Goal: Information Seeking & Learning: Stay updated

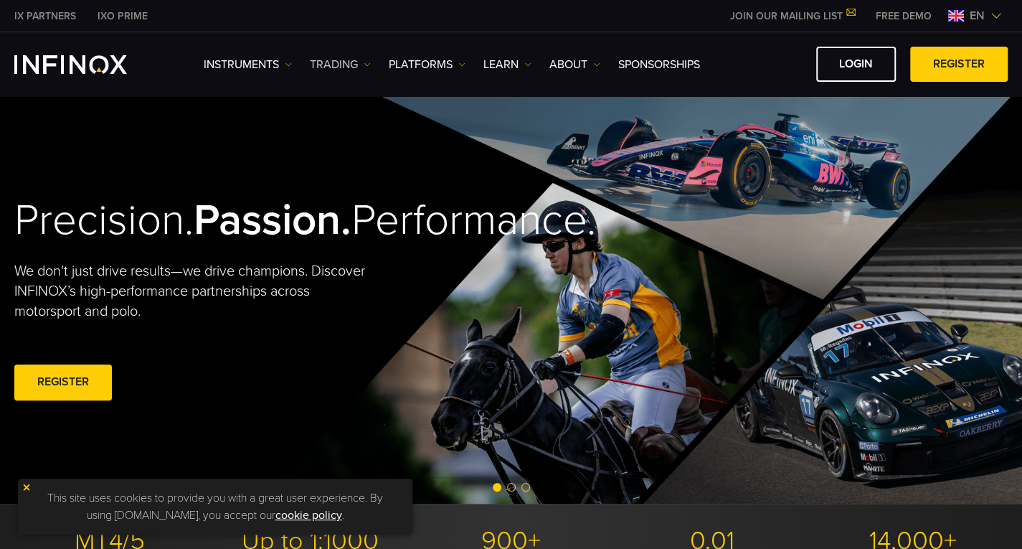
click at [345, 66] on link "TRADING" at bounding box center [340, 64] width 61 height 17
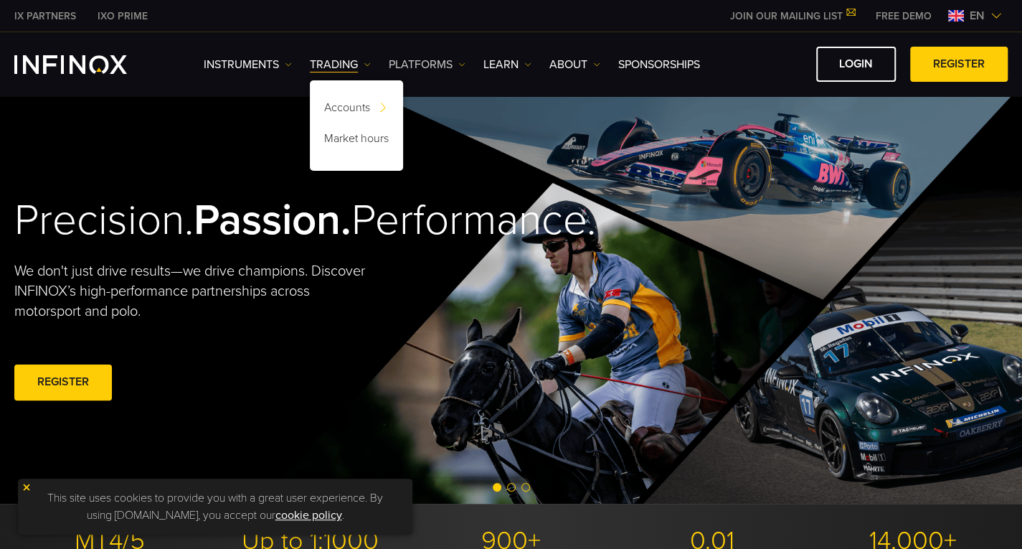
click at [447, 70] on link "PLATFORMS" at bounding box center [427, 64] width 77 height 17
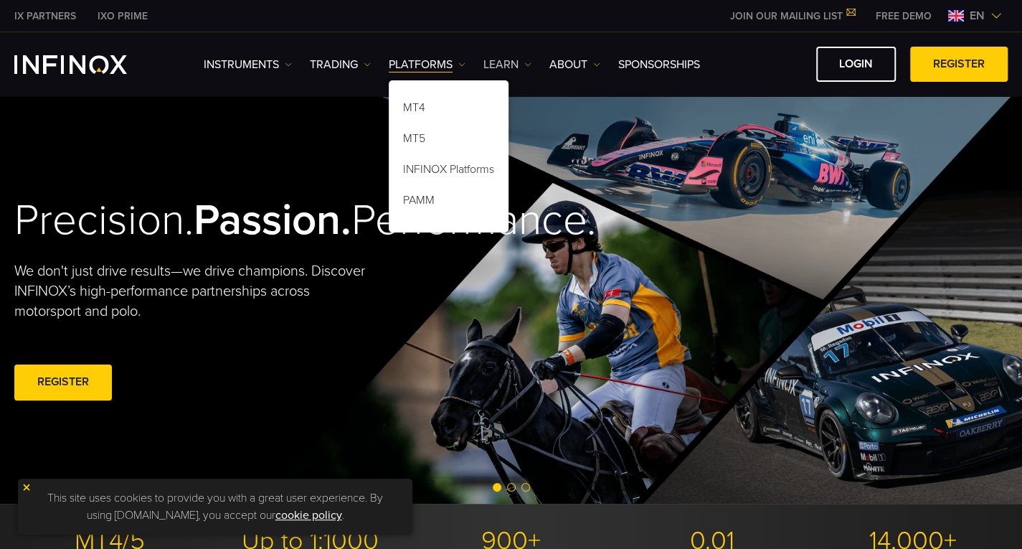
click at [514, 70] on link "Learn" at bounding box center [508, 64] width 48 height 17
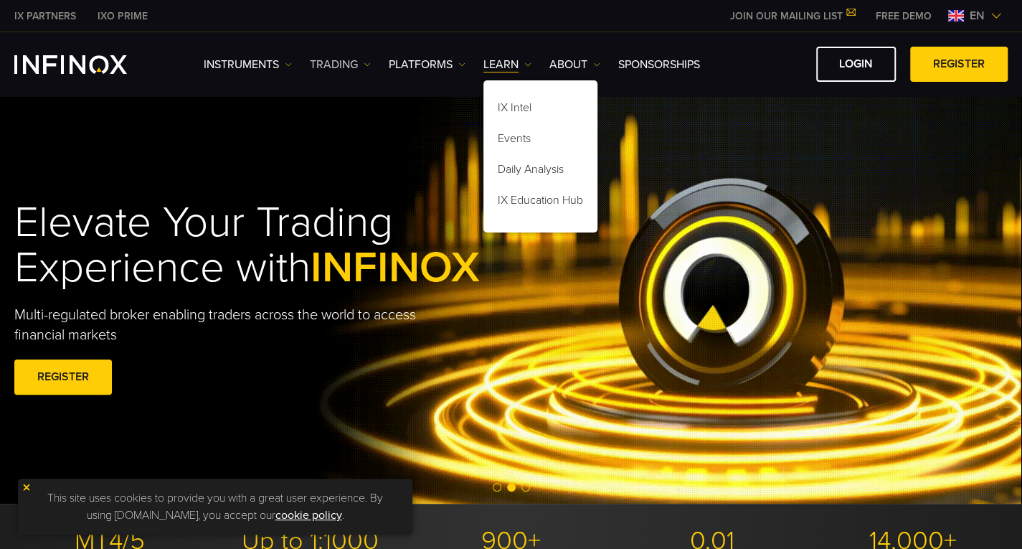
click at [352, 66] on link "TRADING" at bounding box center [340, 64] width 61 height 17
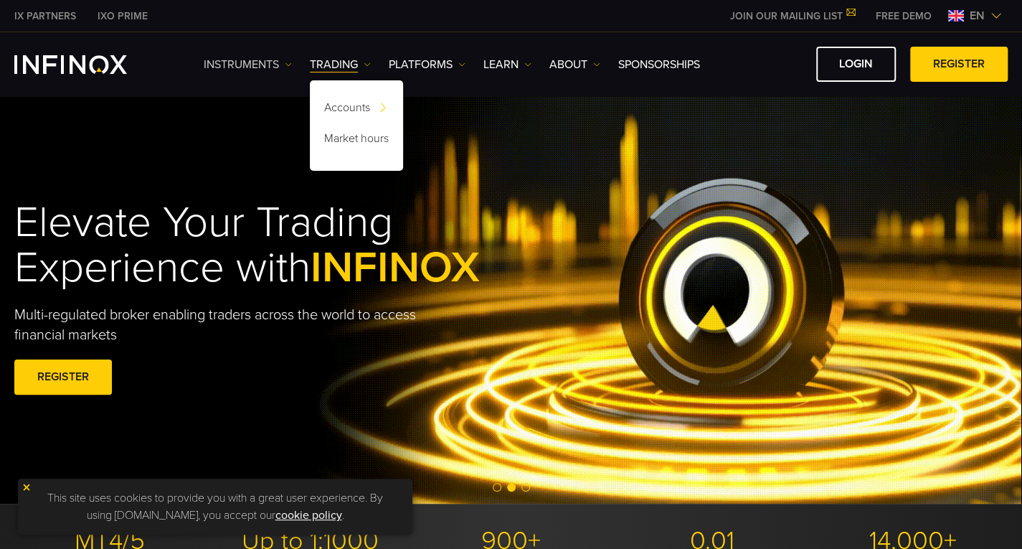
click at [271, 62] on link "Instruments" at bounding box center [248, 64] width 88 height 17
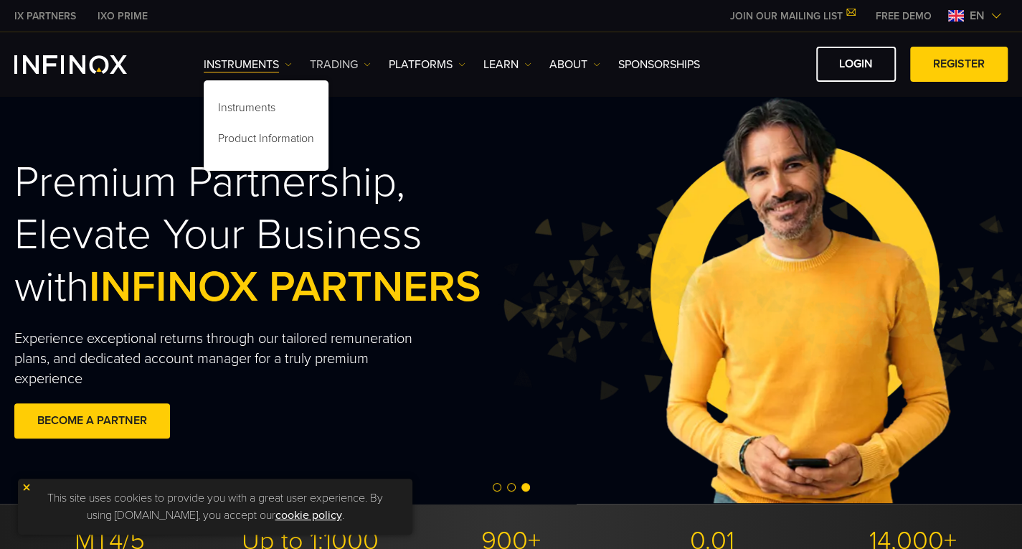
click at [317, 62] on link "TRADING" at bounding box center [340, 64] width 61 height 17
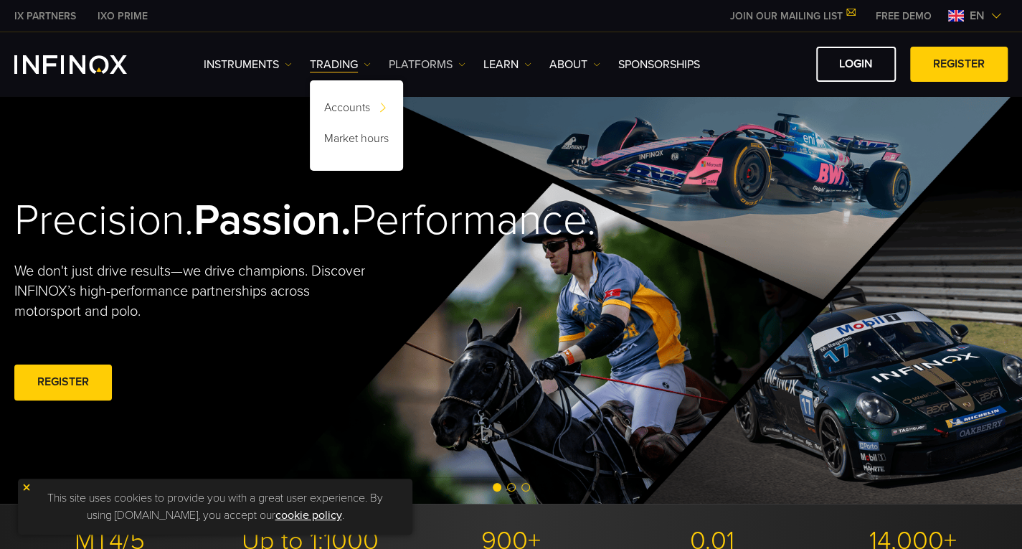
click at [422, 56] on link "PLATFORMS" at bounding box center [427, 64] width 77 height 17
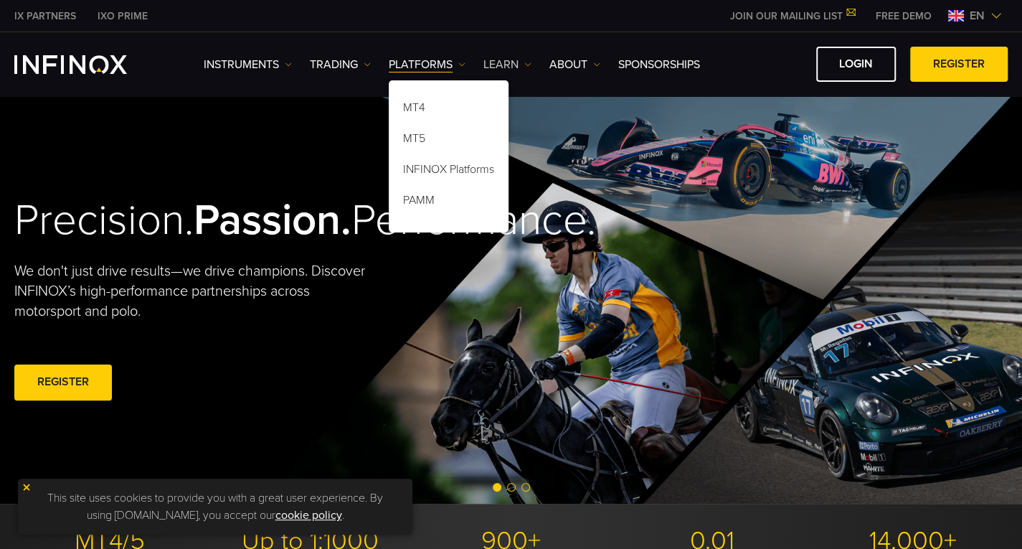
click at [501, 62] on link "Learn" at bounding box center [508, 64] width 48 height 17
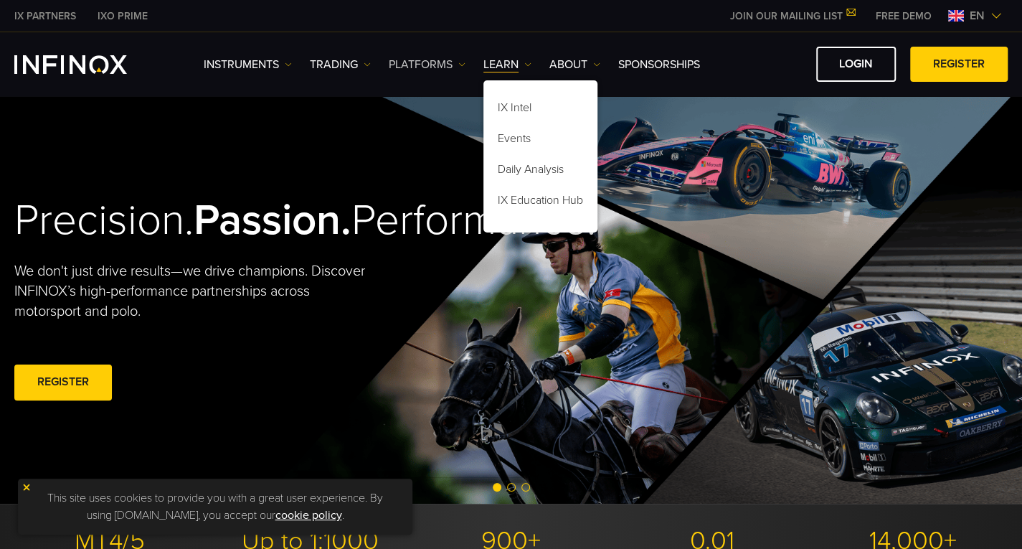
click at [406, 67] on link "PLATFORMS" at bounding box center [427, 64] width 77 height 17
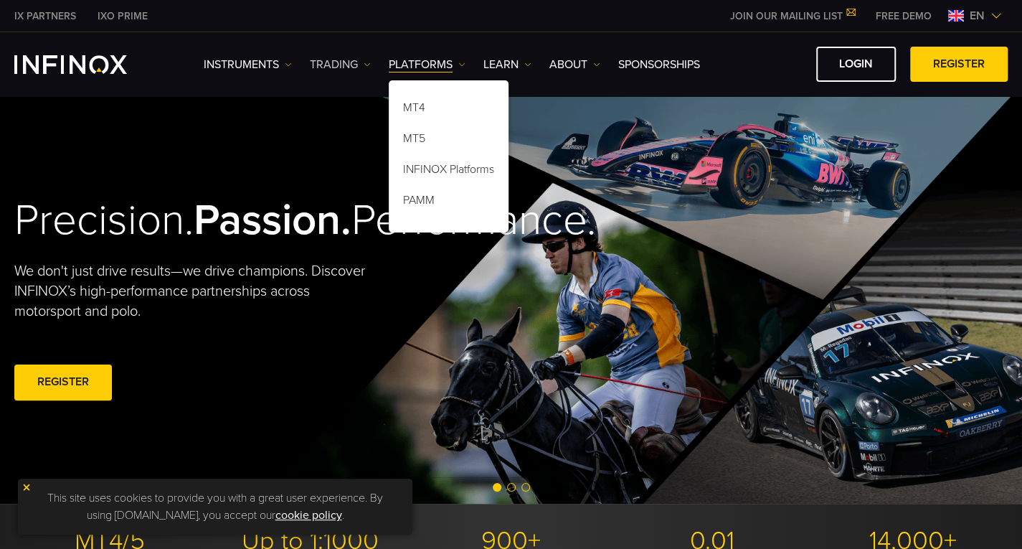
click at [346, 70] on link "TRADING" at bounding box center [340, 64] width 61 height 17
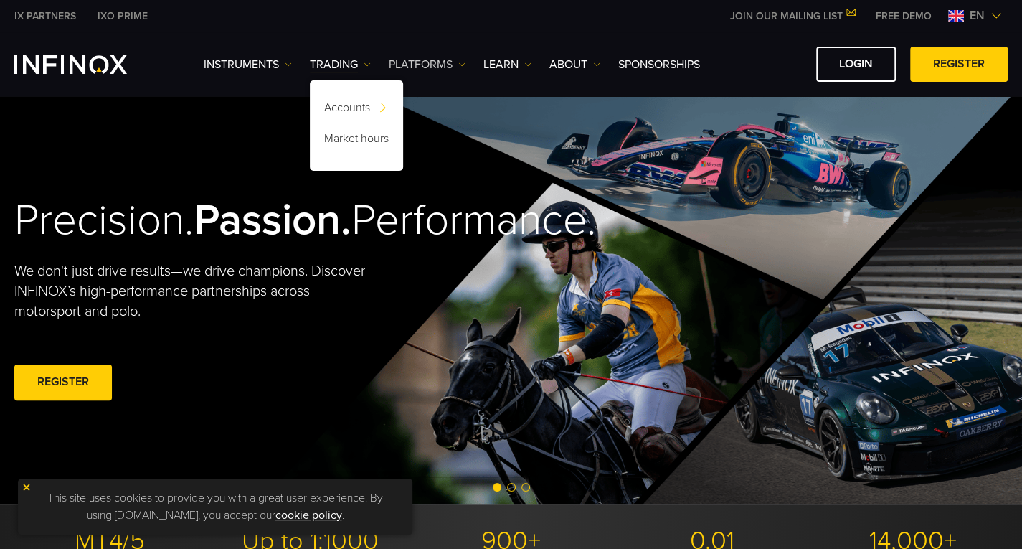
click at [400, 64] on link "PLATFORMS" at bounding box center [427, 64] width 77 height 17
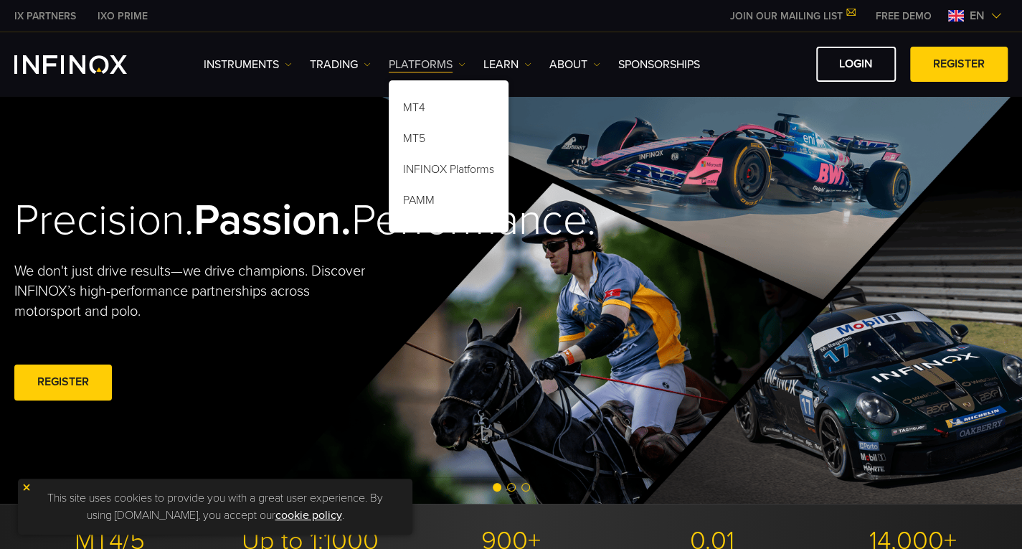
click at [400, 64] on link "PLATFORMS" at bounding box center [427, 64] width 77 height 17
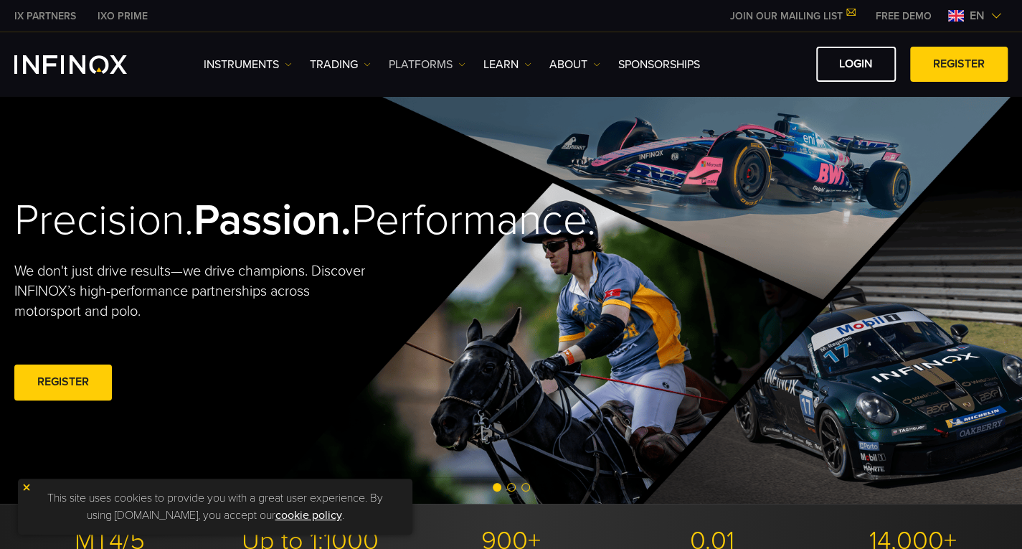
click at [400, 64] on link "PLATFORMS" at bounding box center [427, 64] width 77 height 17
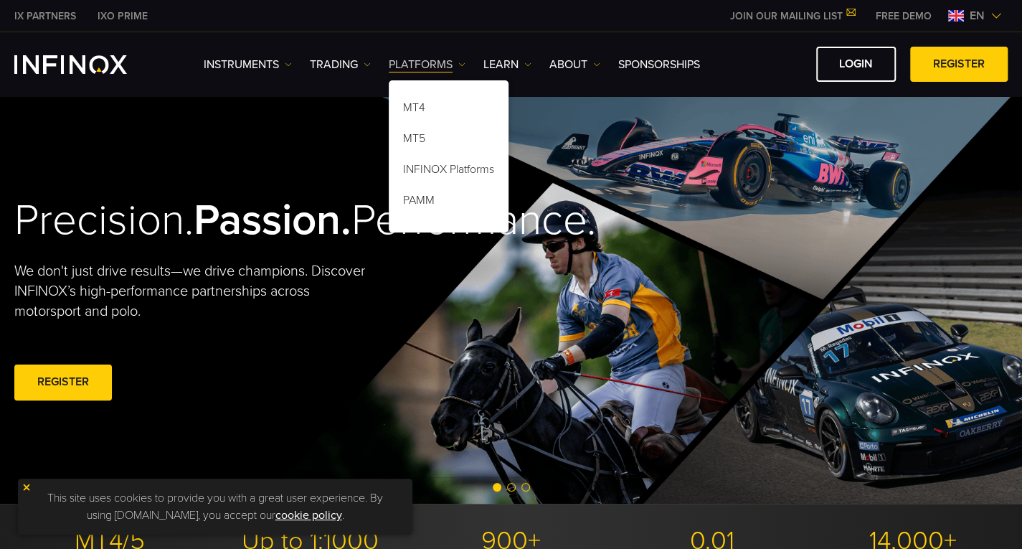
click at [400, 64] on link "PLATFORMS" at bounding box center [427, 64] width 77 height 17
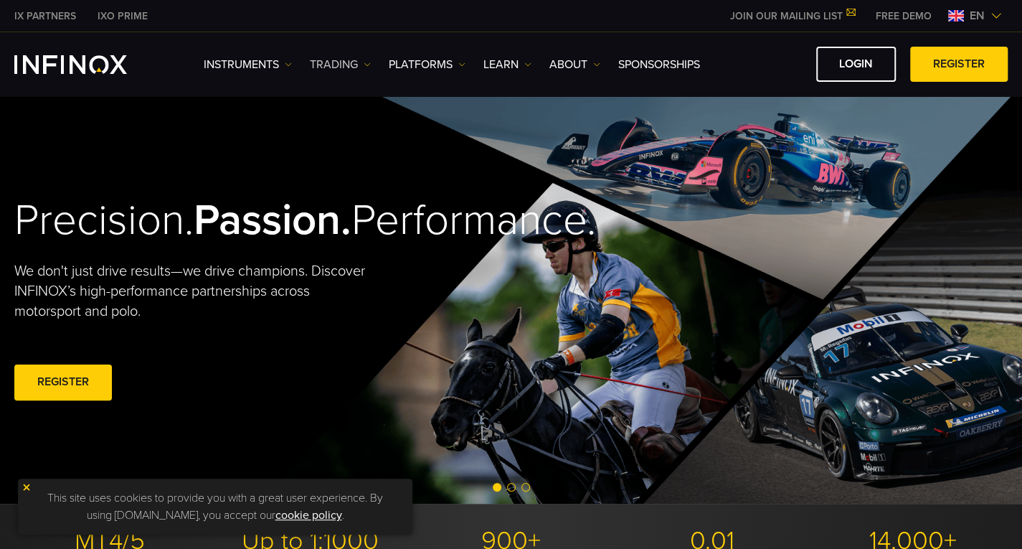
click at [355, 62] on link "TRADING" at bounding box center [340, 64] width 61 height 17
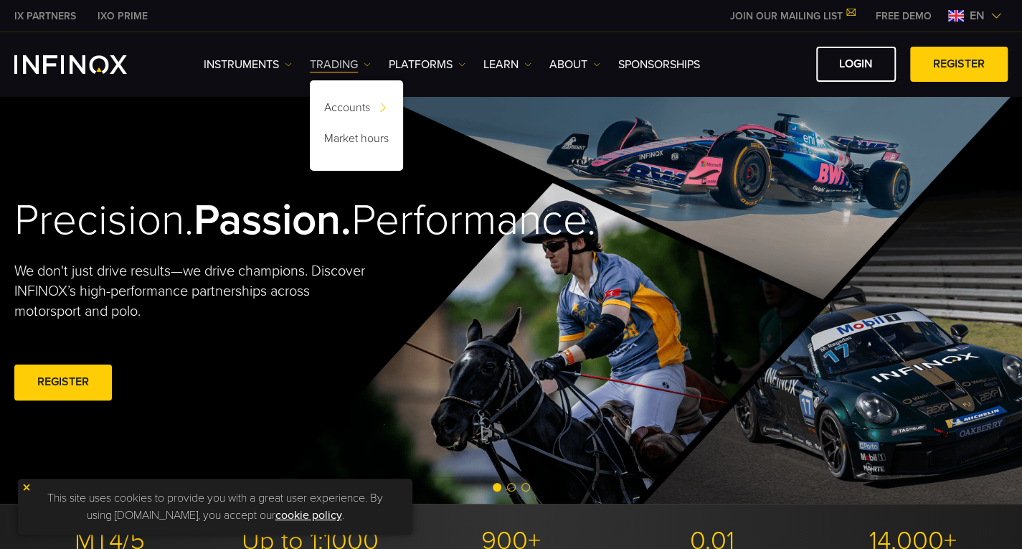
click at [355, 62] on link "TRADING" at bounding box center [340, 64] width 61 height 17
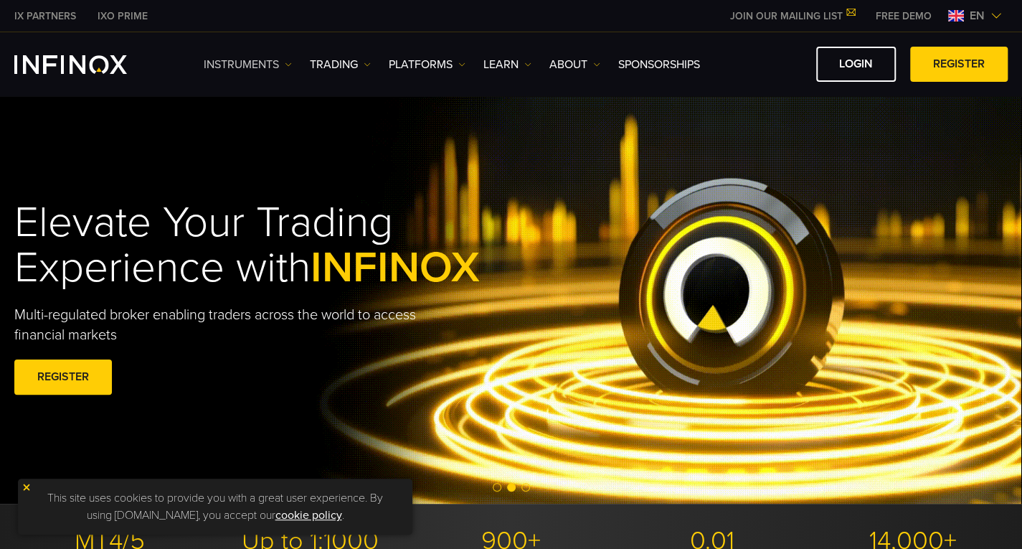
click at [272, 61] on link "Instruments" at bounding box center [248, 64] width 88 height 17
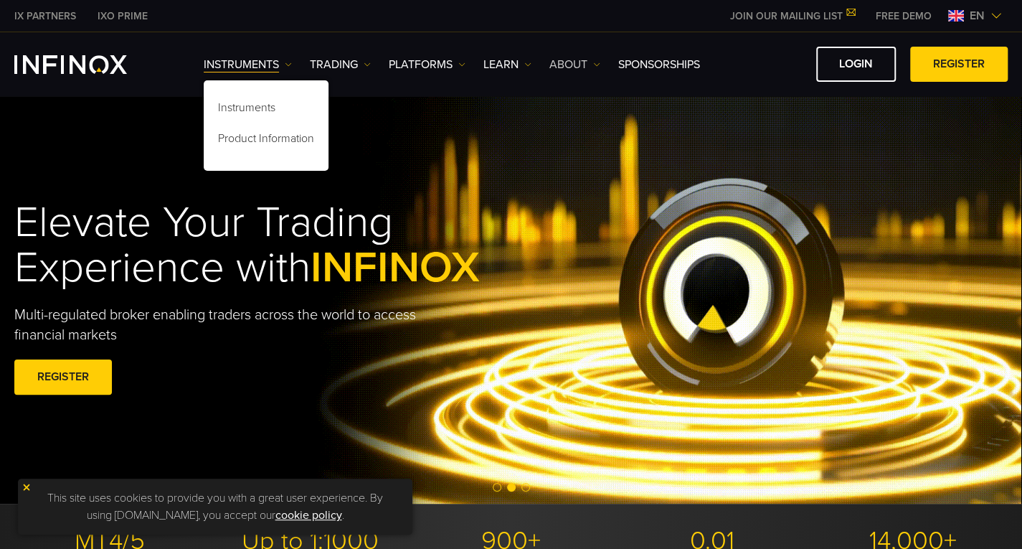
click at [598, 65] on img at bounding box center [596, 64] width 7 height 7
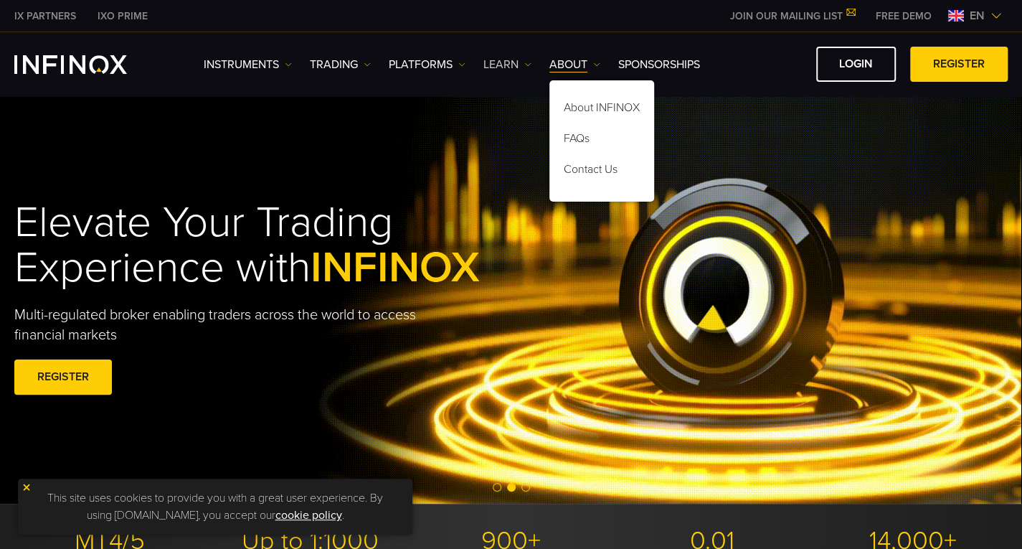
click at [504, 58] on link "Learn" at bounding box center [508, 64] width 48 height 17
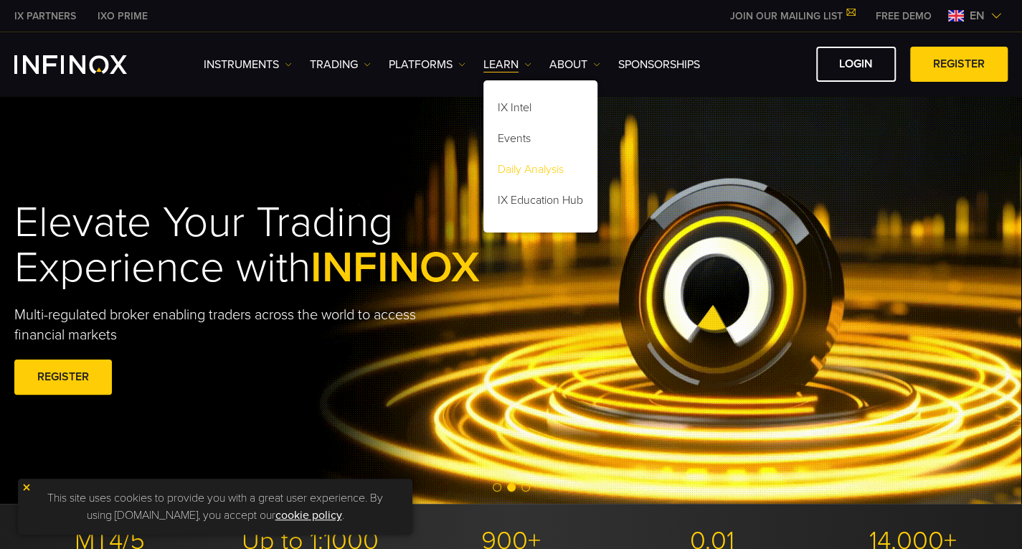
click at [571, 164] on link "Daily Analysis" at bounding box center [541, 171] width 114 height 31
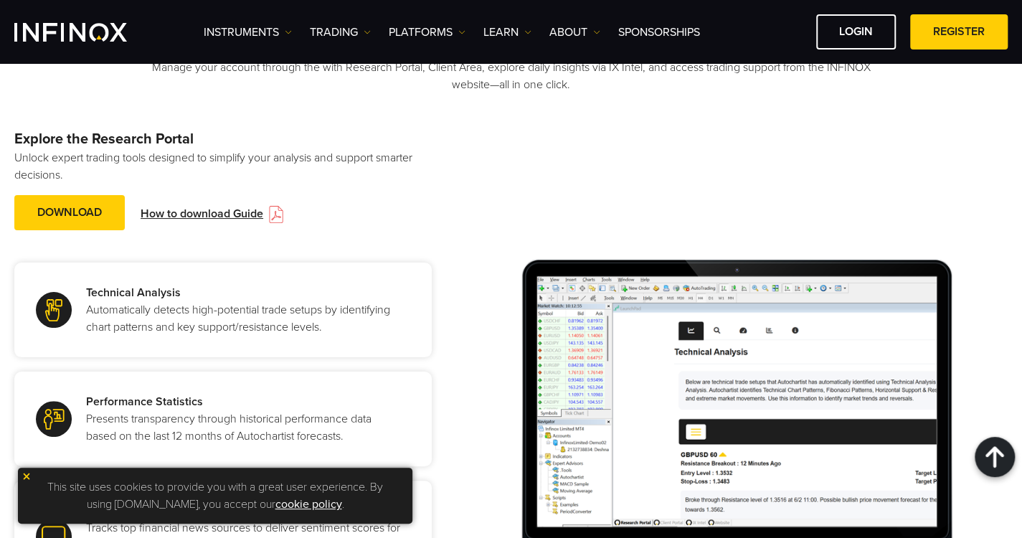
scroll to position [1319, 0]
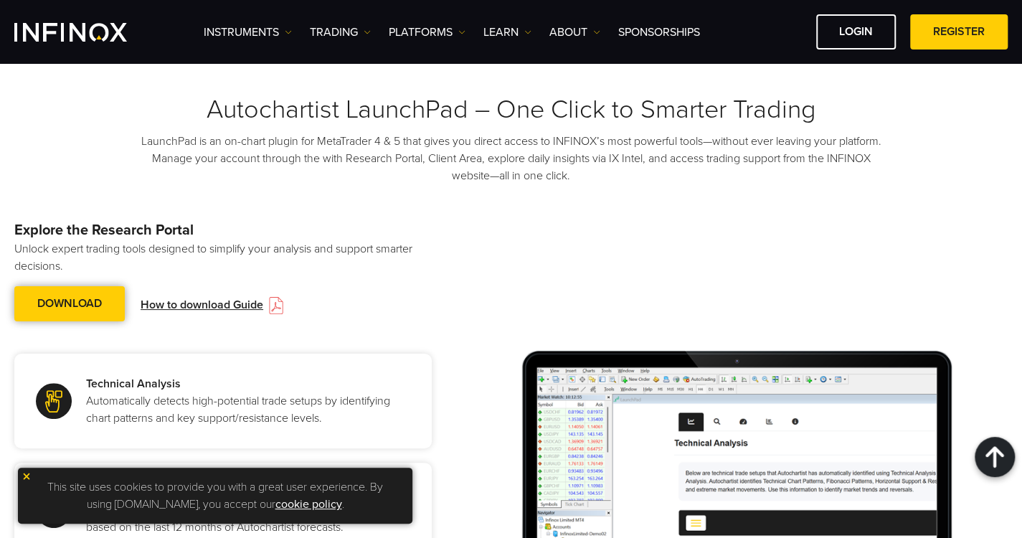
click at [70, 303] on span at bounding box center [70, 303] width 0 height 0
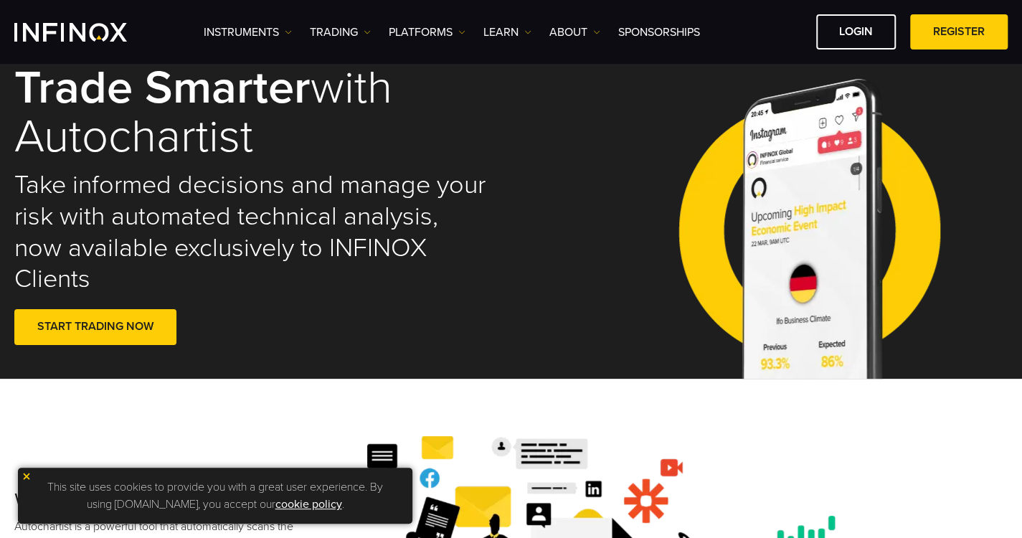
scroll to position [0, 0]
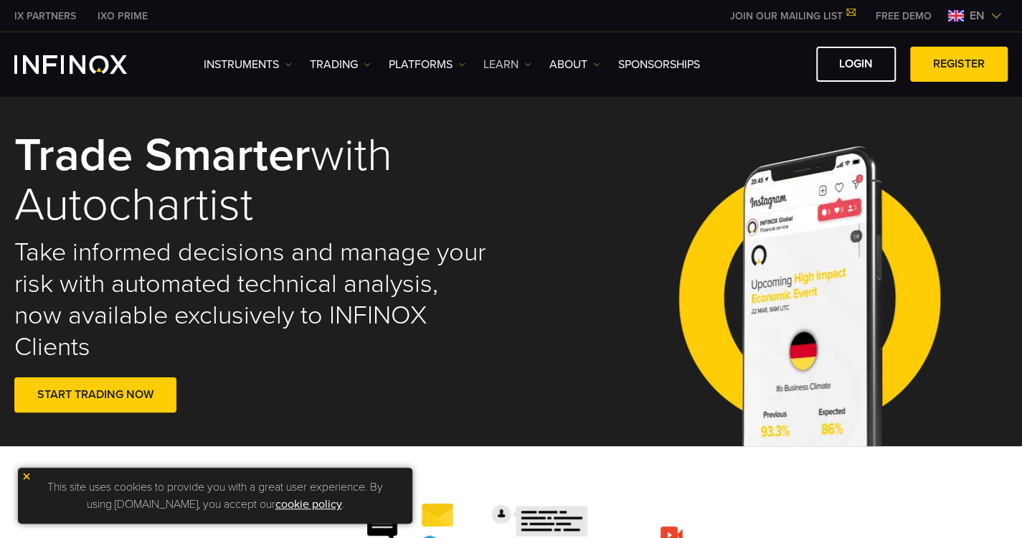
click at [512, 62] on link "Learn" at bounding box center [508, 64] width 48 height 17
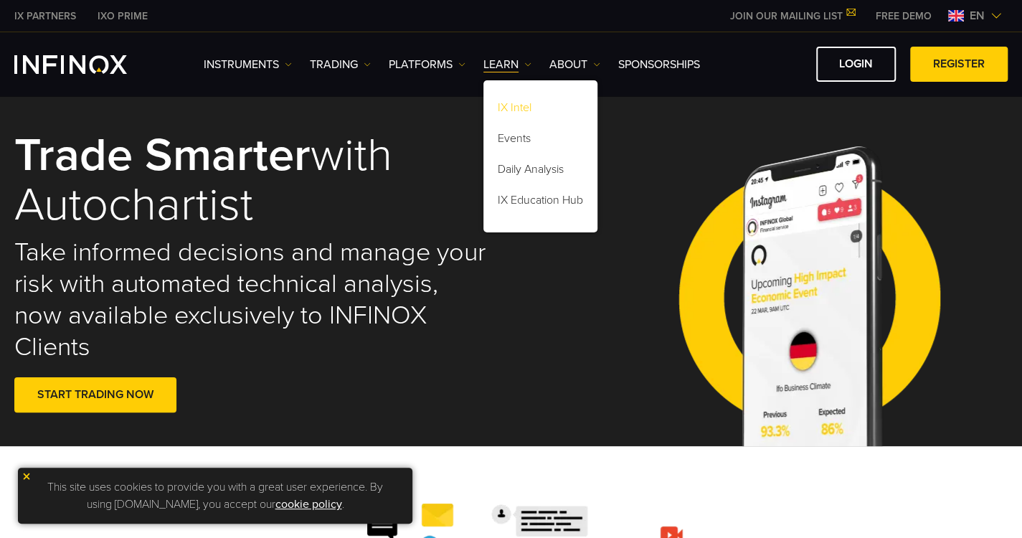
click at [537, 111] on link "IX Intel" at bounding box center [541, 110] width 114 height 31
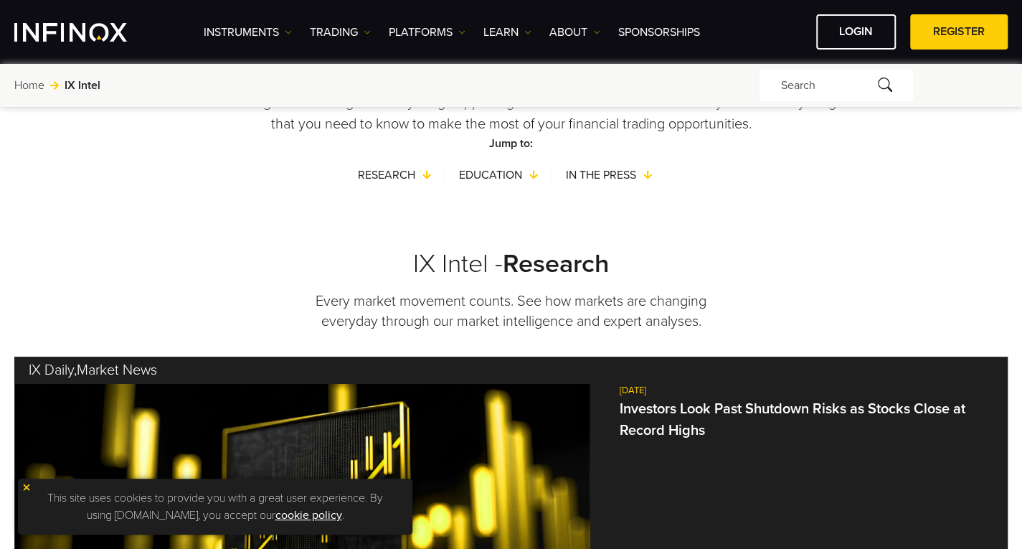
scroll to position [81, 0]
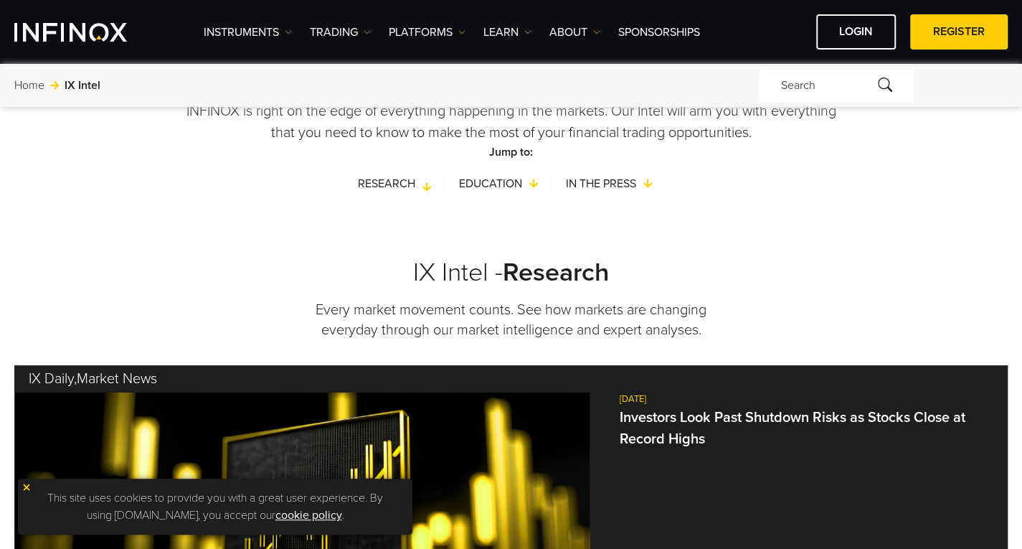
click at [402, 185] on link "Research" at bounding box center [401, 183] width 87 height 17
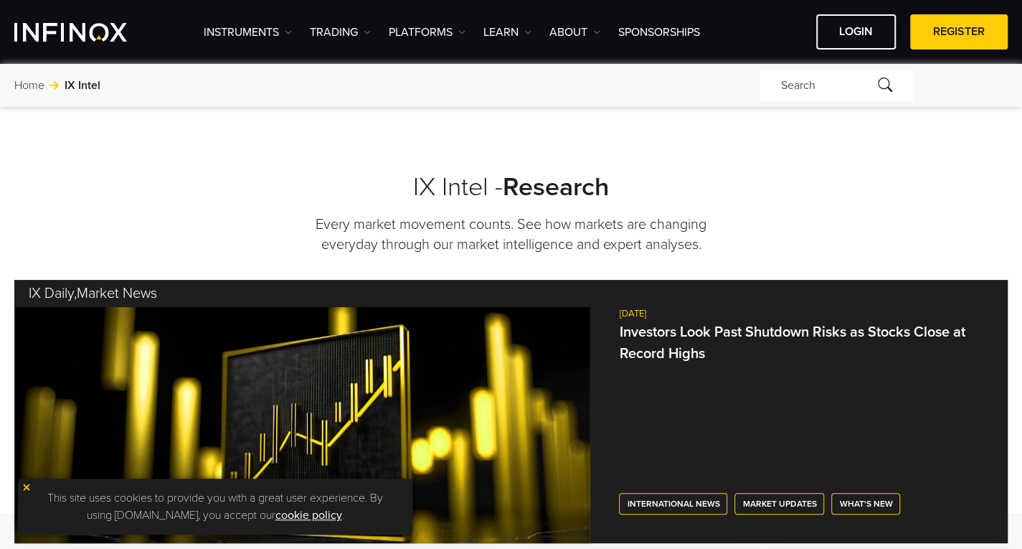
scroll to position [0, 0]
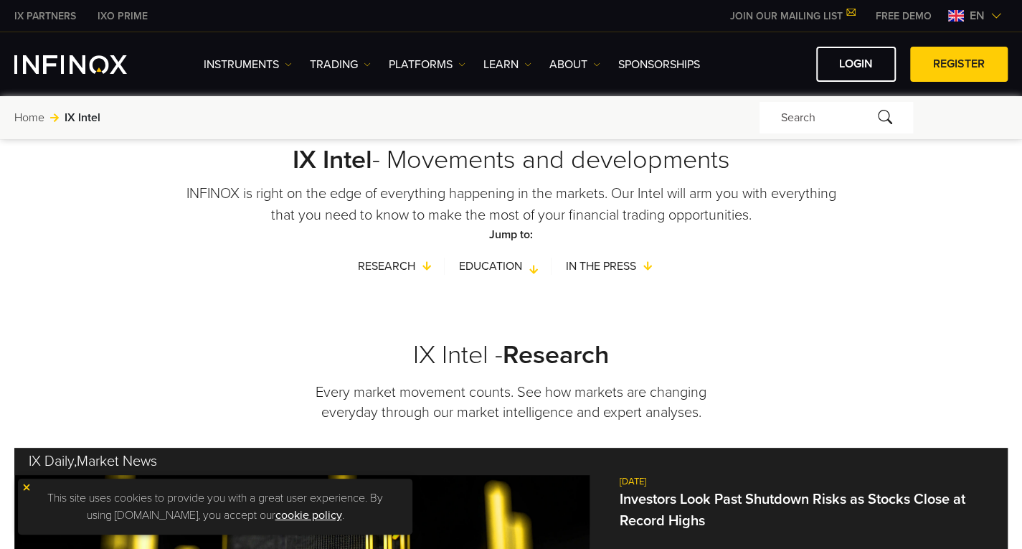
click at [494, 265] on link "Education" at bounding box center [505, 266] width 93 height 17
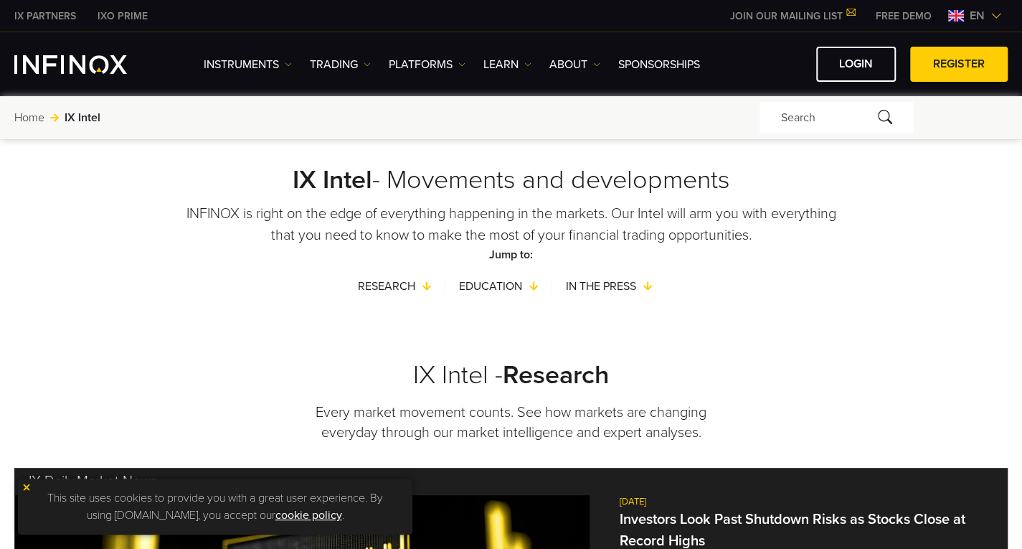
scroll to position [9, 0]
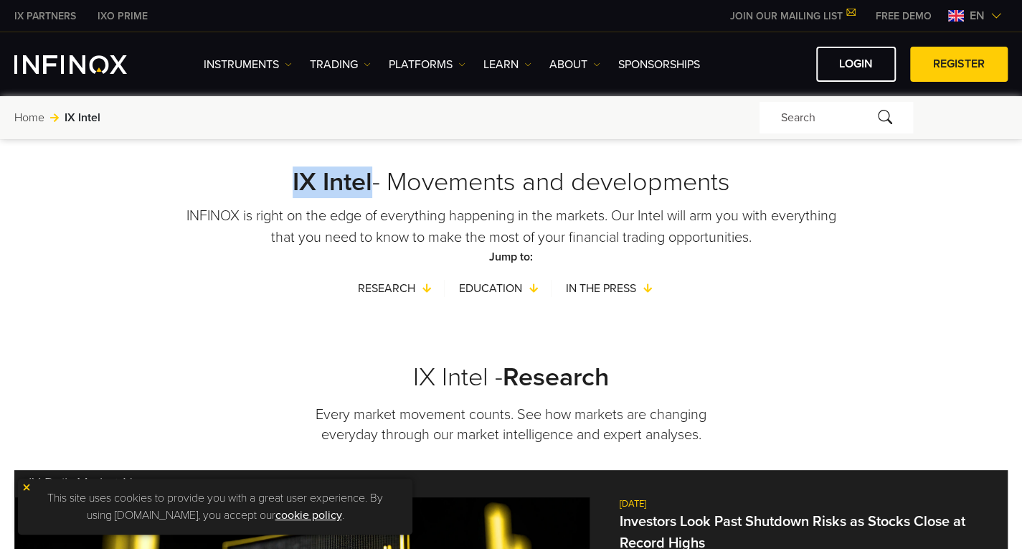
drag, startPoint x: 285, startPoint y: 178, endPoint x: 371, endPoint y: 193, distance: 87.4
click at [371, 193] on h2 "IX Intel - Movements and developments" at bounding box center [511, 182] width 994 height 32
copy strong "IX Intel"
click at [173, 283] on div "Research Education In the press" at bounding box center [511, 288] width 994 height 17
click at [501, 60] on link "Learn" at bounding box center [508, 64] width 48 height 17
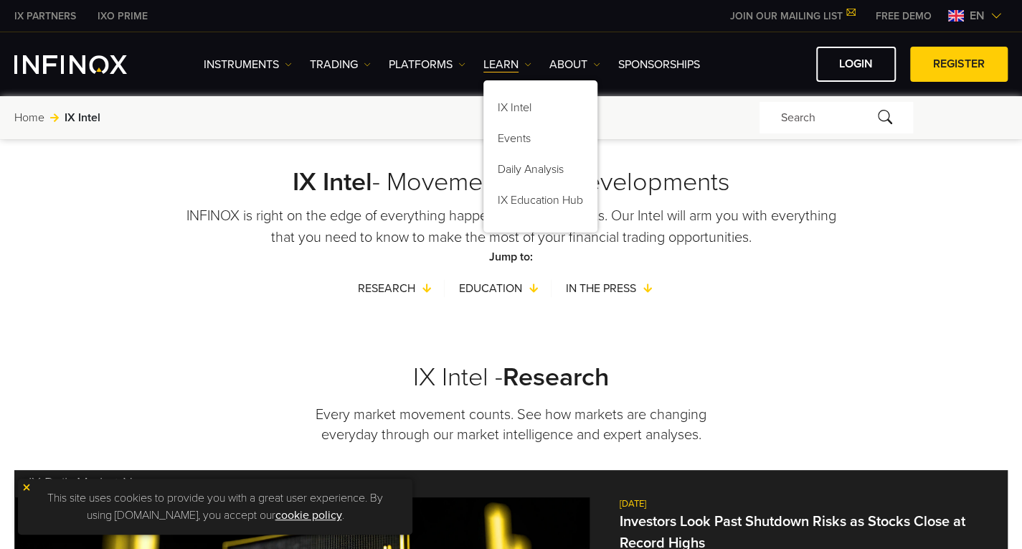
click at [311, 203] on div "IX Intel - Movements and developments INFINOX is right on the edge of everythin…" at bounding box center [511, 190] width 994 height 118
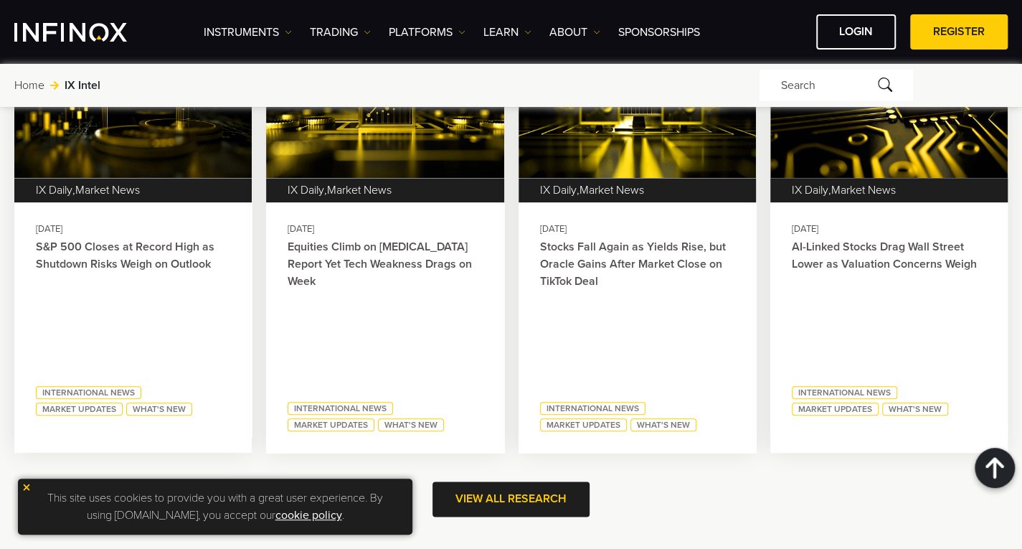
scroll to position [695, 0]
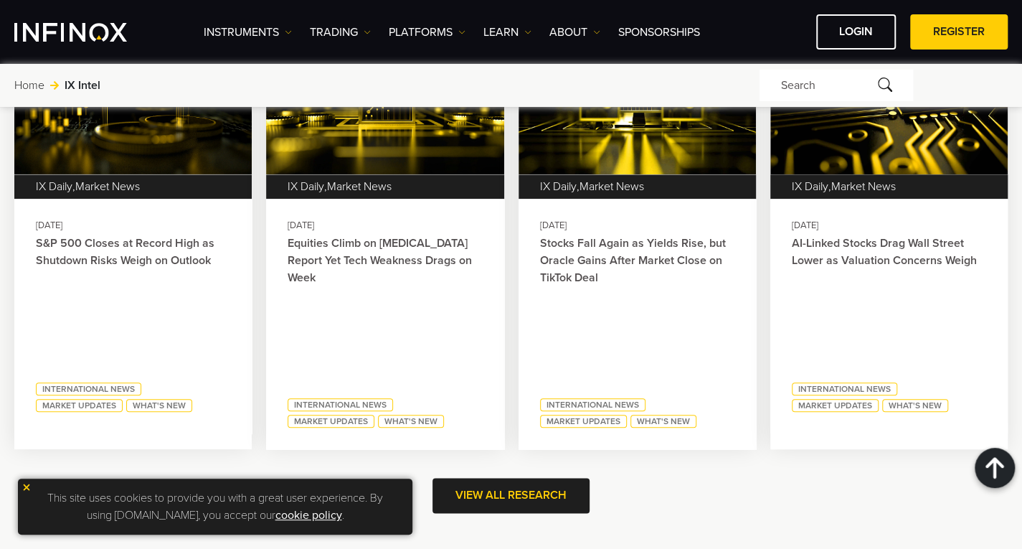
click at [99, 293] on p at bounding box center [133, 295] width 194 height 50
click at [125, 252] on link "S&P 500 Closes at Record High as Shutdown Risks Weigh on Outlook" at bounding box center [133, 253] width 194 height 36
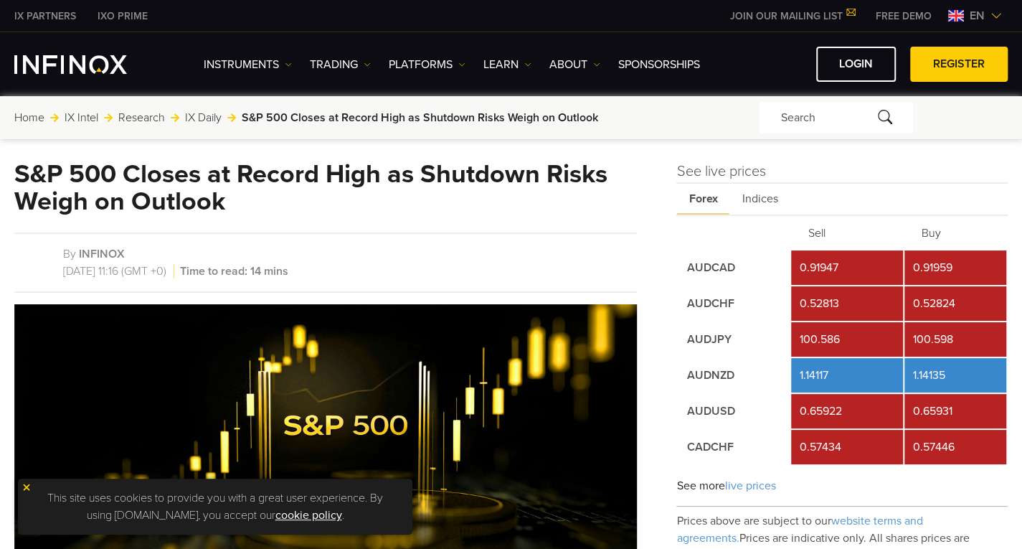
scroll to position [4, 0]
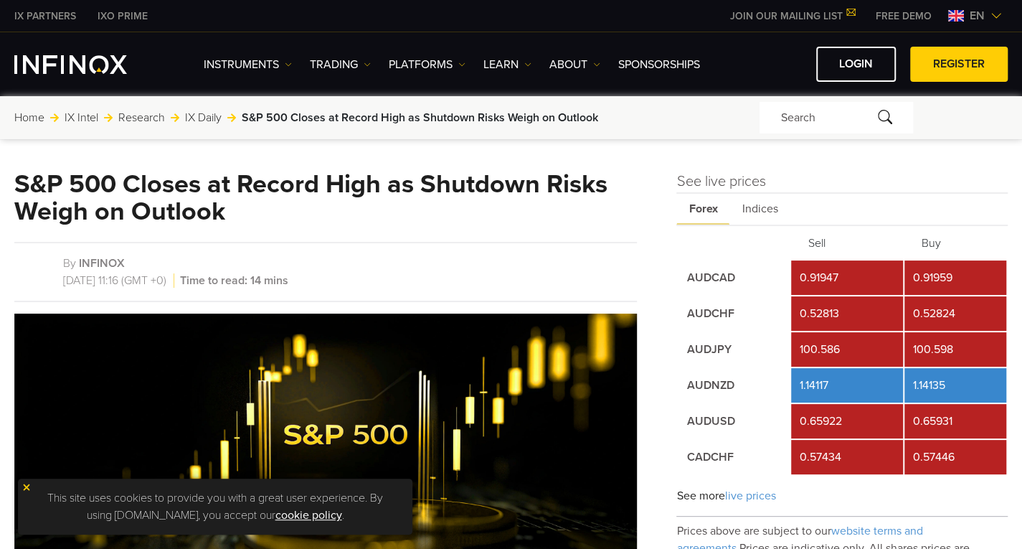
click at [481, 236] on div "S&P 500 Closes at Record High as Shutdown Risks Weigh on Outlook By INFINOX 02/…" at bounding box center [325, 398] width 623 height 455
